Goal: Information Seeking & Learning: Find specific fact

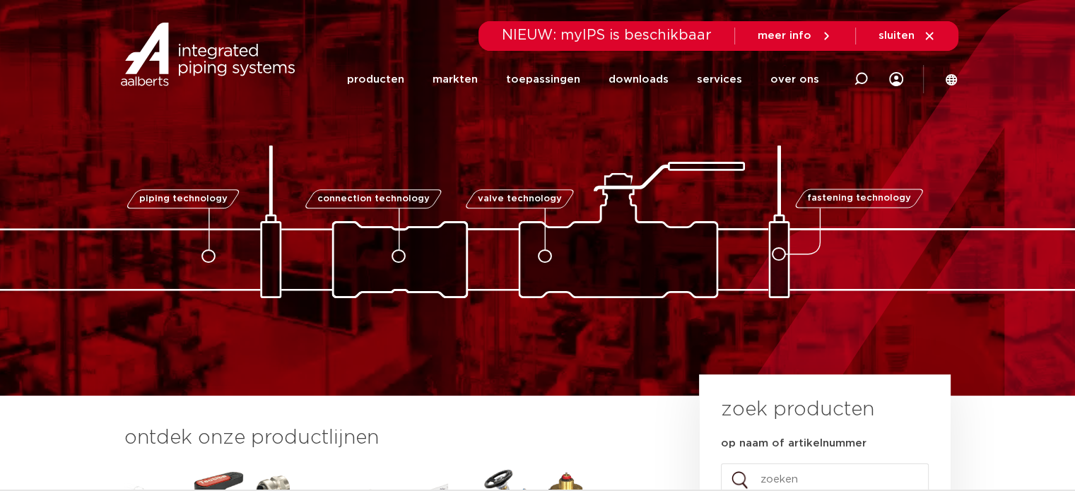
click at [856, 71] on div at bounding box center [861, 79] width 14 height 58
paste input "6207201"
type input "6207201"
click button "Zoeken" at bounding box center [0, 0] width 0 height 0
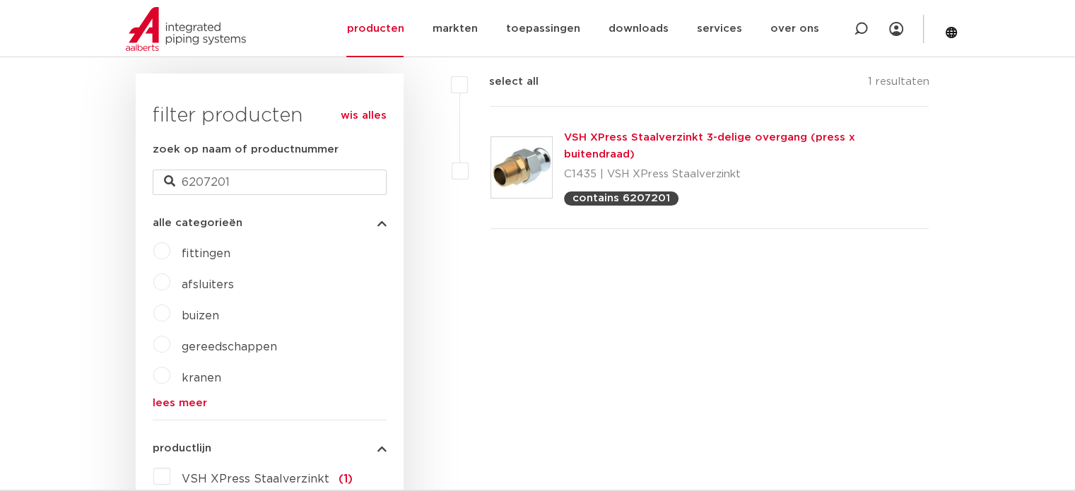
scroll to position [283, 0]
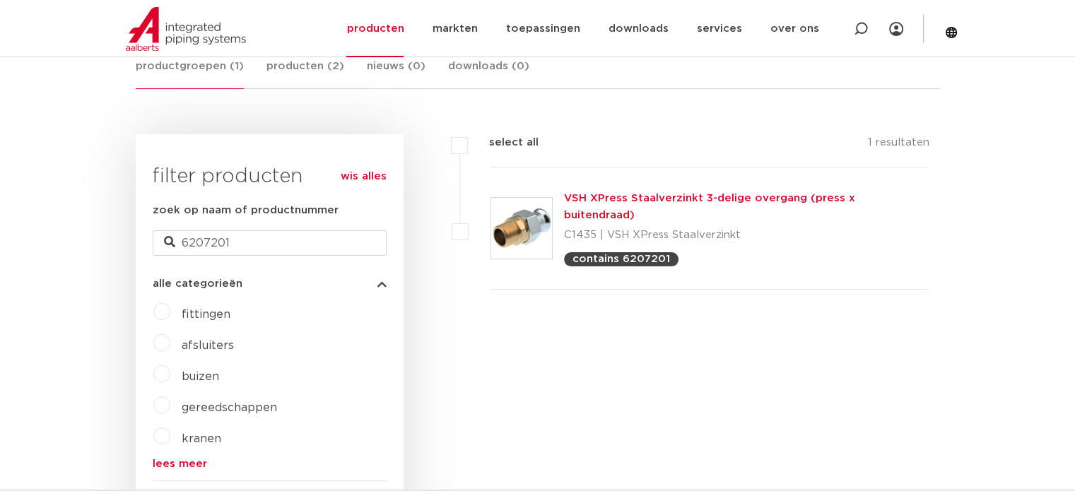
click at [621, 195] on link "VSH XPress Staalverzinkt 3-delige overgang (press x buitendraad)" at bounding box center [709, 207] width 291 height 28
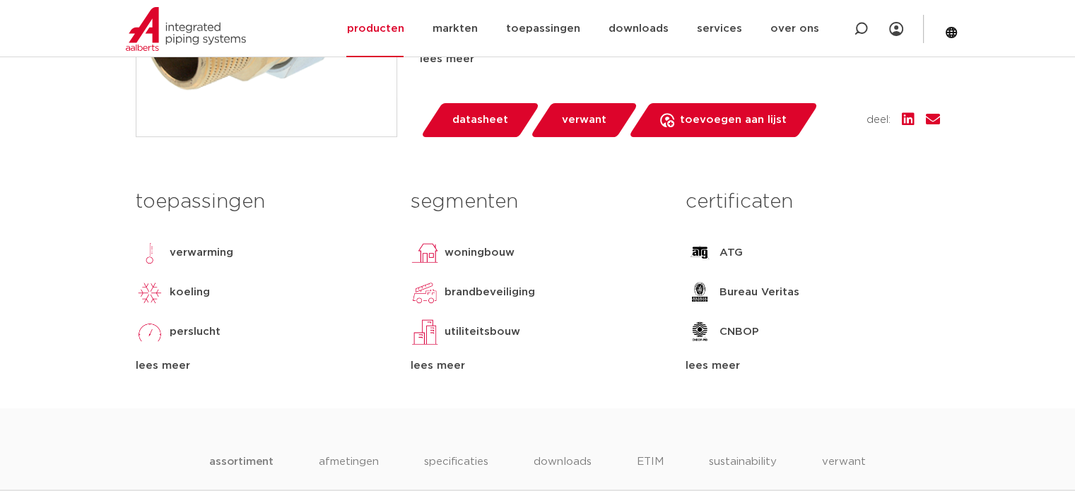
click at [597, 124] on span "verwant" at bounding box center [584, 120] width 45 height 23
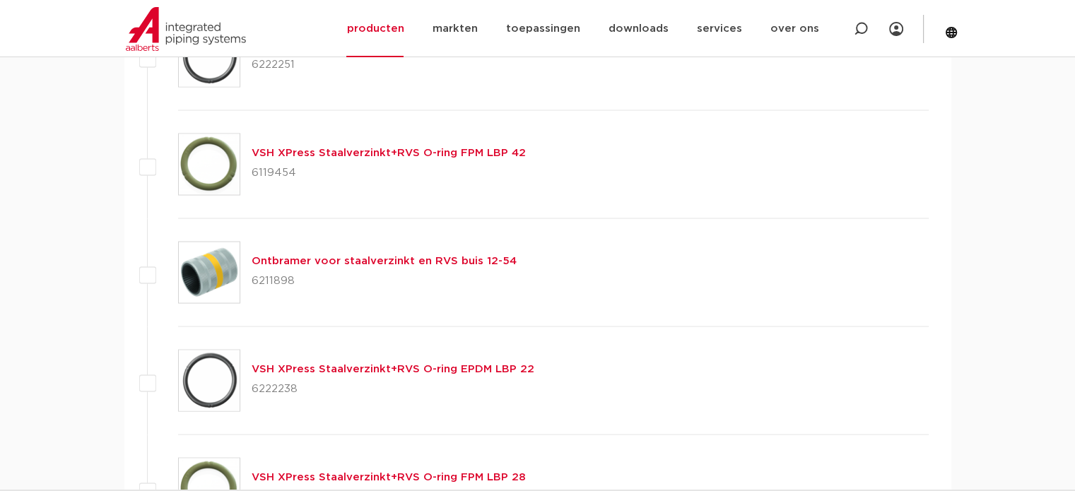
scroll to position [2811, 0]
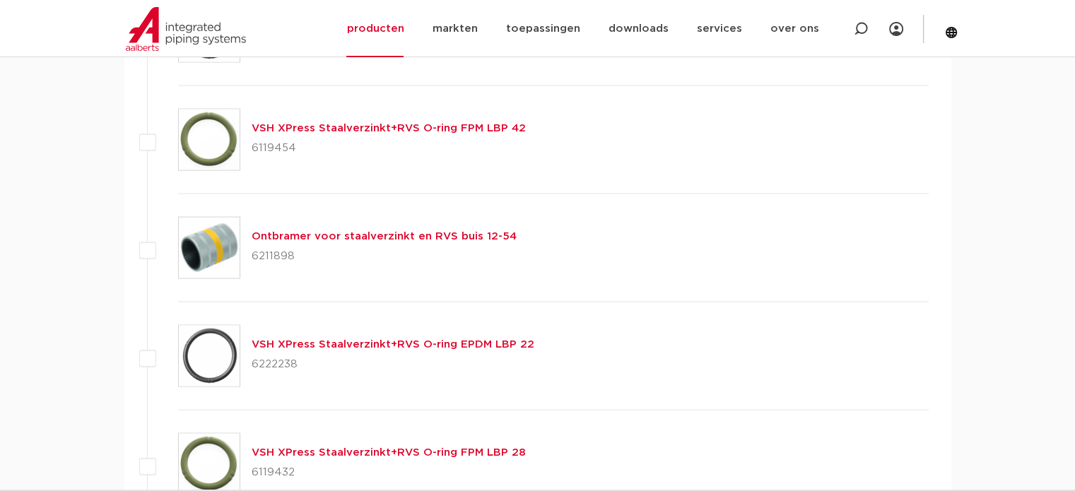
click at [296, 341] on link "VSH XPress Staalverzinkt+RVS O-ring EPDM LBP 22" at bounding box center [393, 344] width 283 height 11
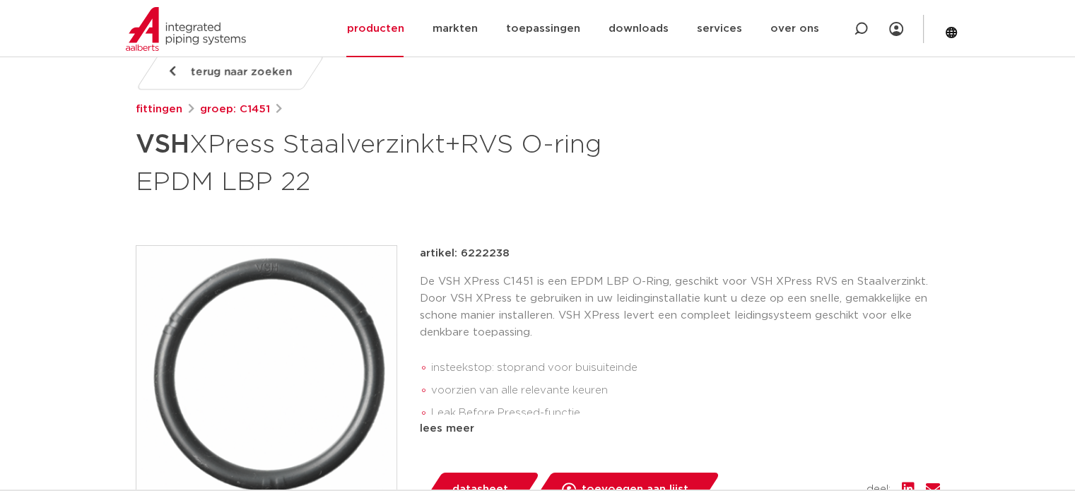
scroll to position [283, 0]
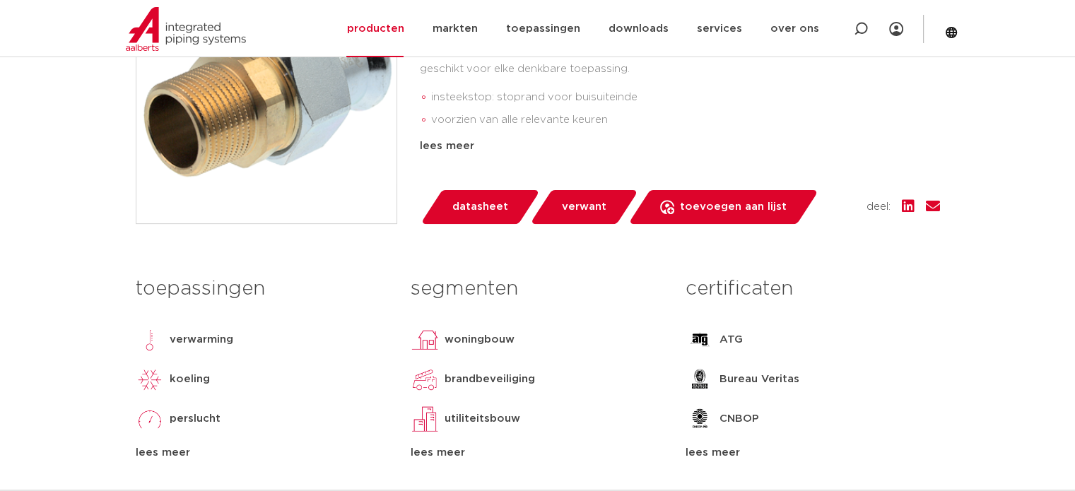
click at [574, 212] on span "verwant" at bounding box center [584, 207] width 45 height 23
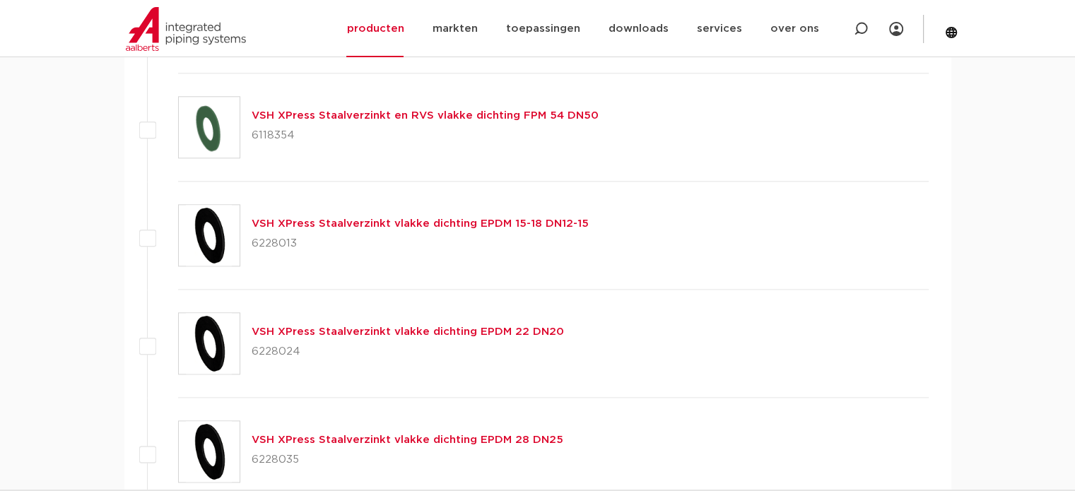
scroll to position [1609, 0]
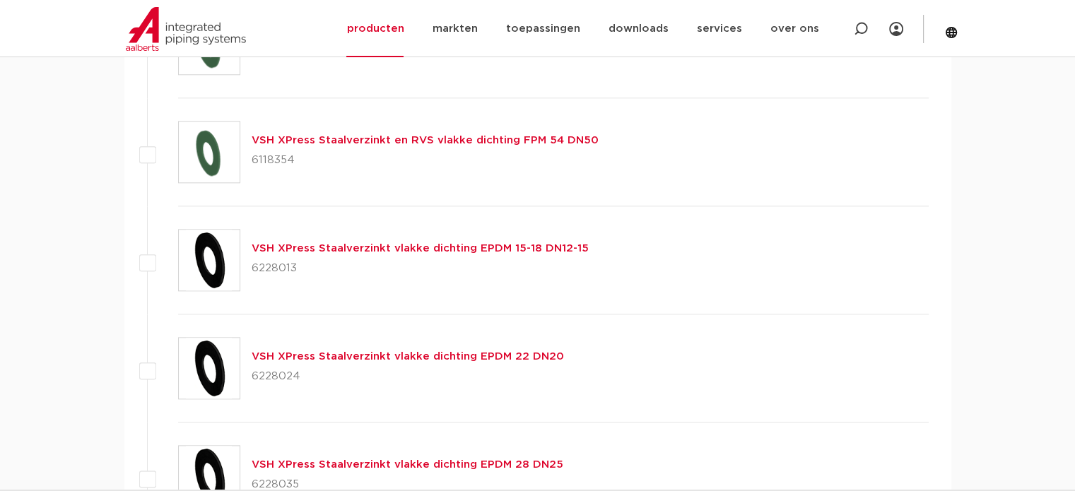
drag, startPoint x: 348, startPoint y: 307, endPoint x: 352, endPoint y: 298, distance: 10.1
click at [348, 307] on div "VSH XPress Staalverzinkt vlakke dichting EPDM 15-18 DN12-15 6228013" at bounding box center [553, 260] width 751 height 108
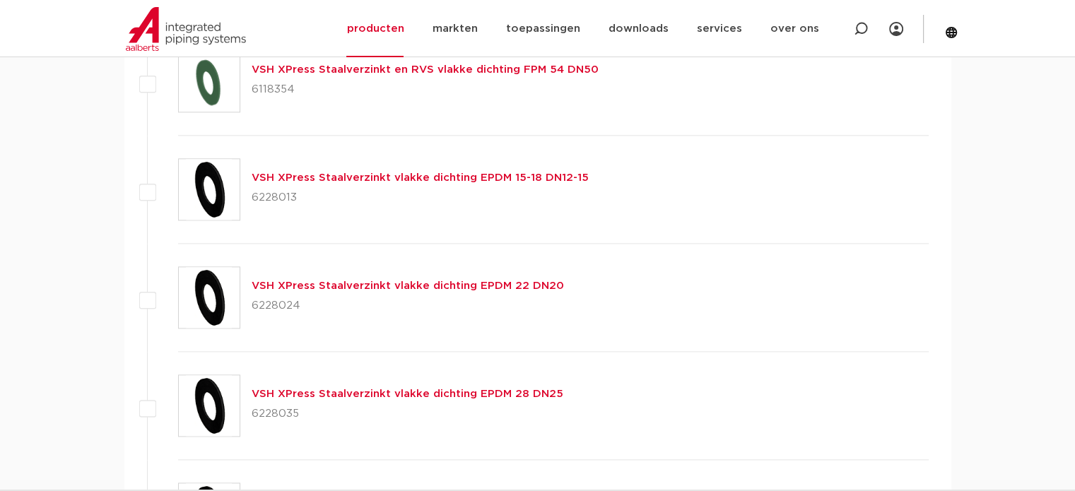
scroll to position [1751, 0]
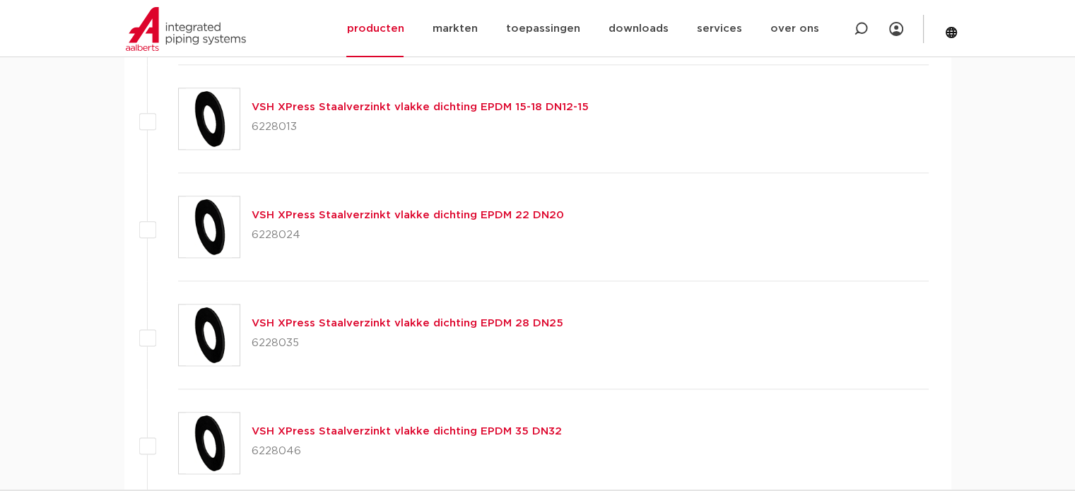
drag, startPoint x: 170, startPoint y: 174, endPoint x: 478, endPoint y: 201, distance: 310.0
click at [478, 201] on li "VSH XPress Staalverzinkt vlakke dichting EPDM 22 DN20 6228024" at bounding box center [538, 227] width 782 height 108
click at [486, 233] on p "6228024" at bounding box center [408, 235] width 312 height 23
click at [262, 234] on p "6228024" at bounding box center [408, 235] width 312 height 23
click at [269, 234] on p "6228024" at bounding box center [408, 235] width 312 height 23
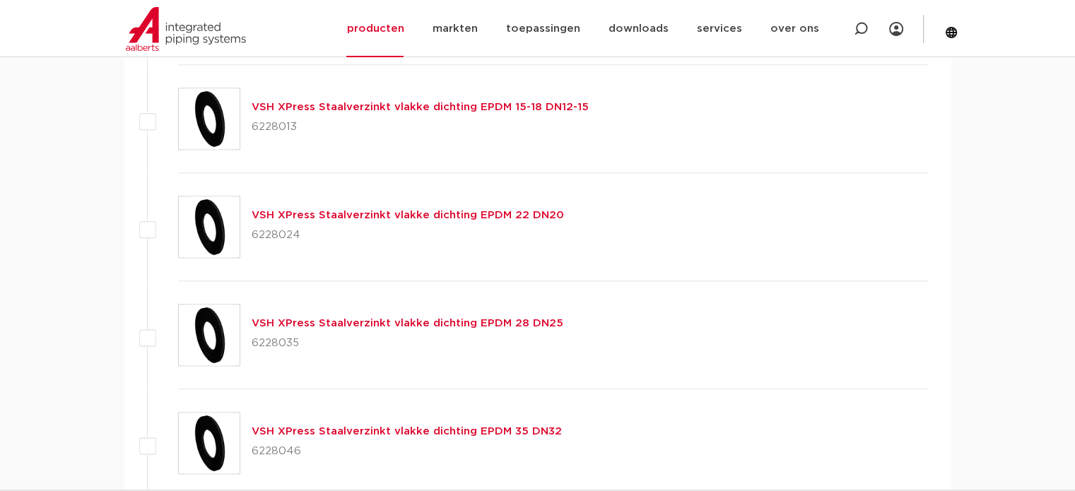
drag, startPoint x: 243, startPoint y: 206, endPoint x: 546, endPoint y: 223, distance: 303.7
click at [546, 223] on div "VSH XPress Staalverzinkt vlakke dichting EPDM 22 DN20 6228024" at bounding box center [553, 227] width 751 height 108
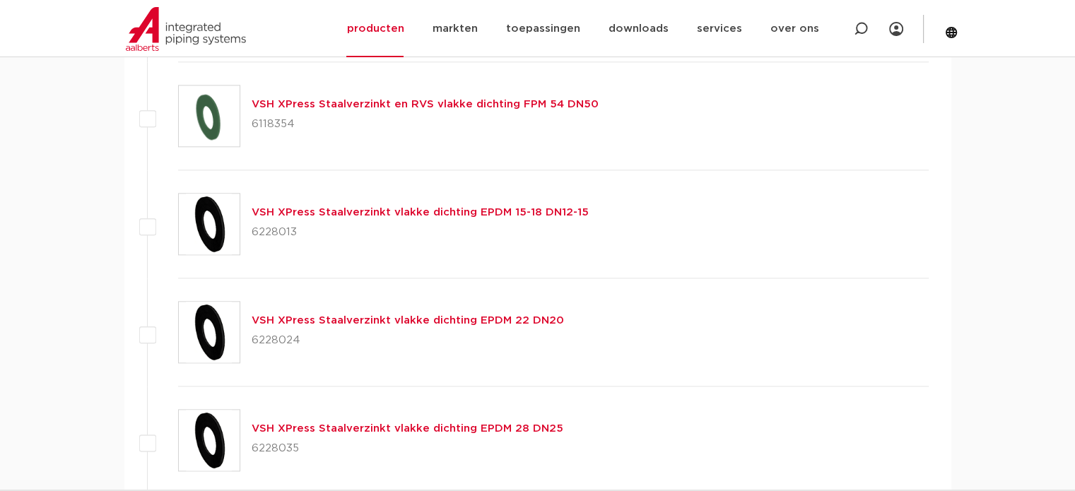
scroll to position [1680, 0]
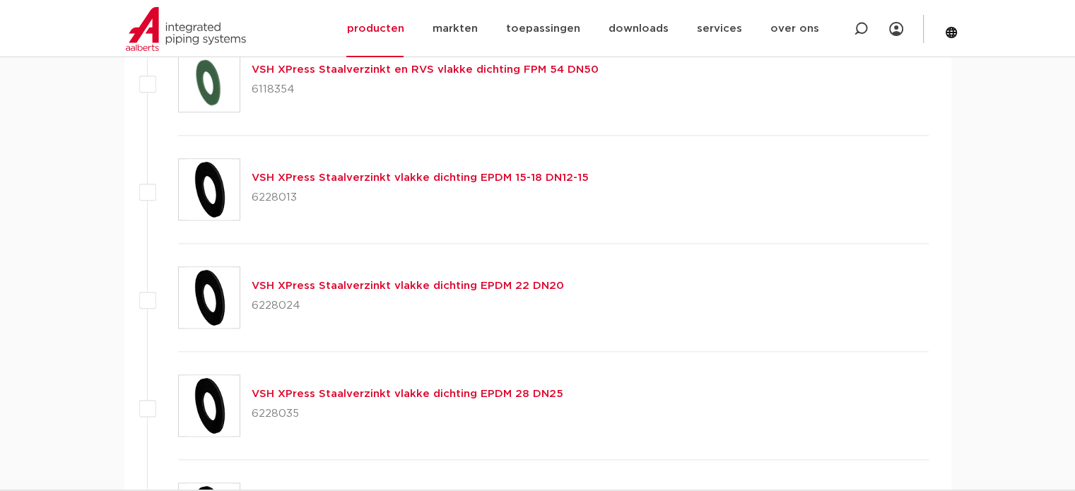
copy div "VSH XPress Staalverzinkt vlakke dichting EPDM 22 DN20 6228024"
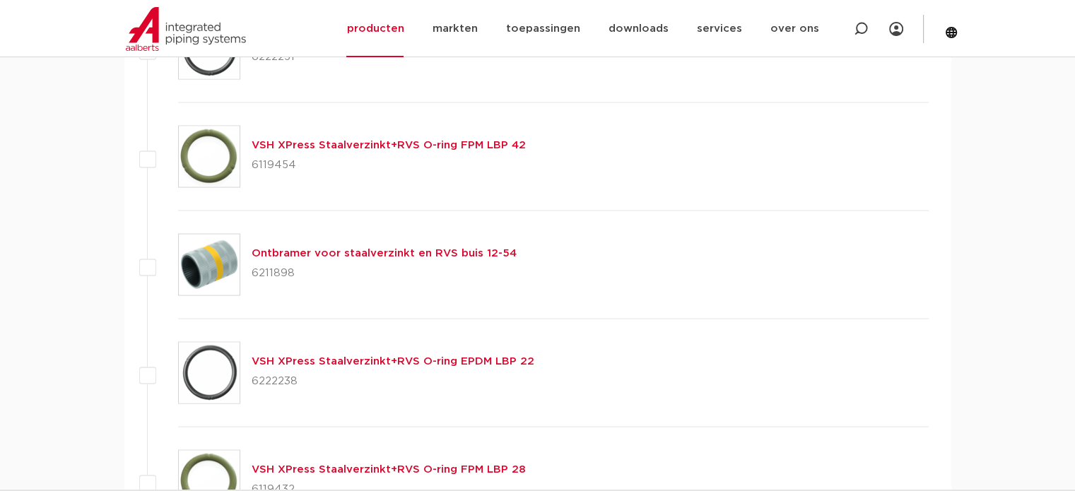
scroll to position [2952, 0]
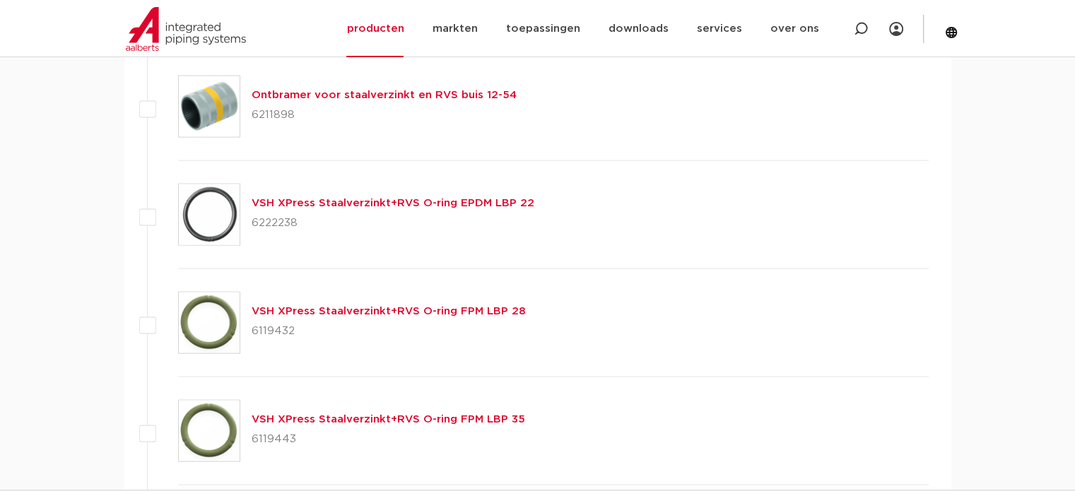
drag, startPoint x: 428, startPoint y: 278, endPoint x: 439, endPoint y: 263, distance: 18.7
click at [428, 278] on div "VSH XPress Staalverzinkt+RVS O-ring FPM LBP 28 6119432" at bounding box center [553, 323] width 751 height 108
drag, startPoint x: 251, startPoint y: 189, endPoint x: 574, endPoint y: 219, distance: 324.4
click at [574, 219] on div "VSH XPress Staalverzinkt+RVS O-ring EPDM LBP 22 6222238" at bounding box center [553, 215] width 751 height 108
copy div "VSH XPress Staalverzinkt+RVS O-ring EPDM LBP 22 6222238"
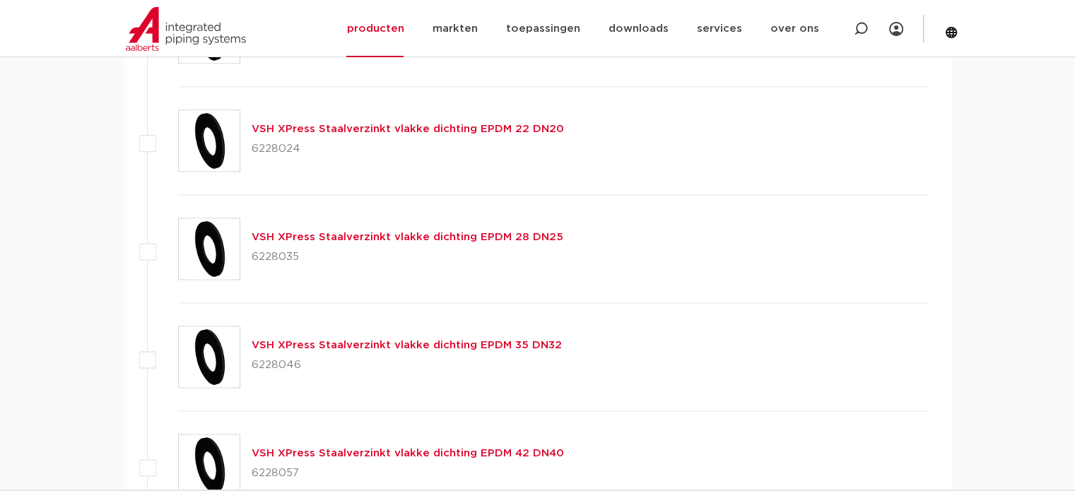
scroll to position [1821, 0]
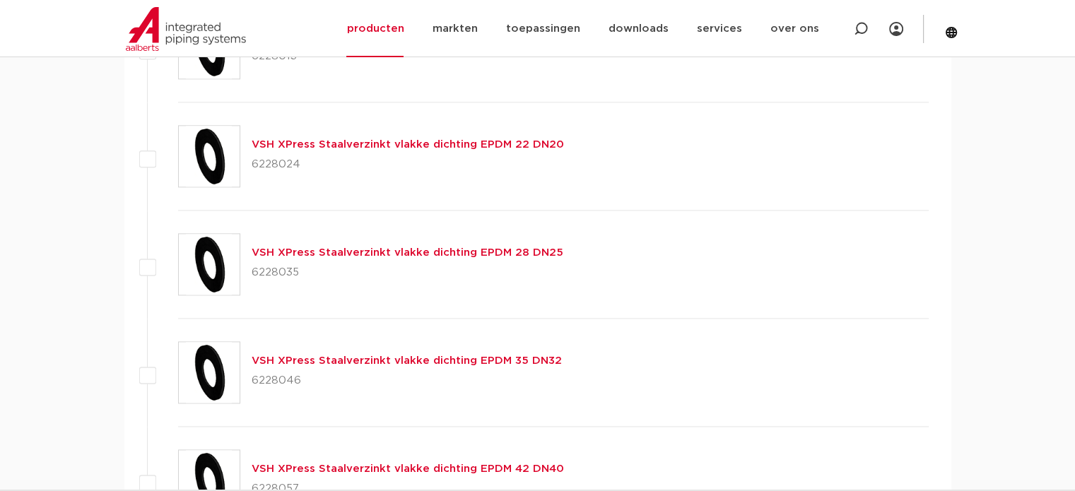
drag, startPoint x: 594, startPoint y: 141, endPoint x: 246, endPoint y: 147, distance: 347.8
click at [246, 147] on div "VSH XPress Staalverzinkt vlakke dichting EPDM 22 DN20 6228024" at bounding box center [553, 156] width 751 height 108
copy link "VSH XPress Staalverzinkt vlakke dichting EPDM 22 DN20"
click at [163, 47] on img at bounding box center [186, 29] width 120 height 44
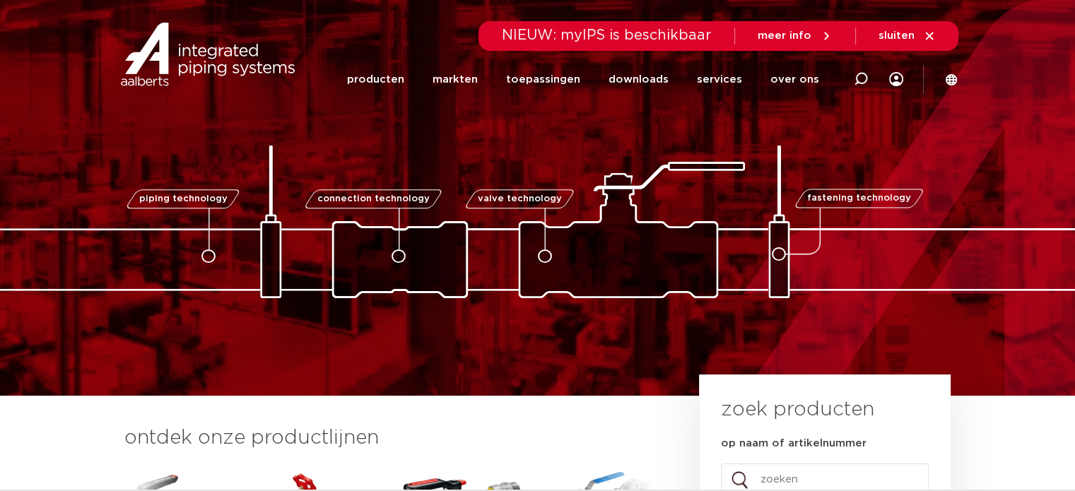
drag, startPoint x: 597, startPoint y: 259, endPoint x: 372, endPoint y: 43, distance: 311.4
click at [597, 258] on img at bounding box center [538, 222] width 1414 height 153
